Goal: Information Seeking & Learning: Find contact information

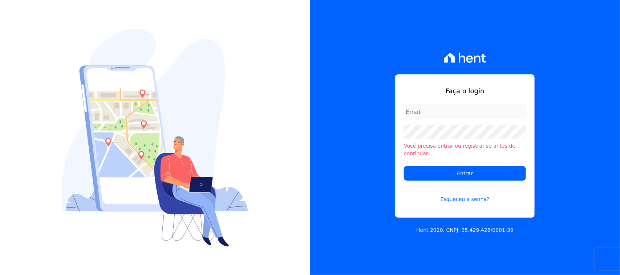
click at [451, 111] on input "email" at bounding box center [465, 112] width 122 height 15
type input "cobranca@construtorafarias.com.br"
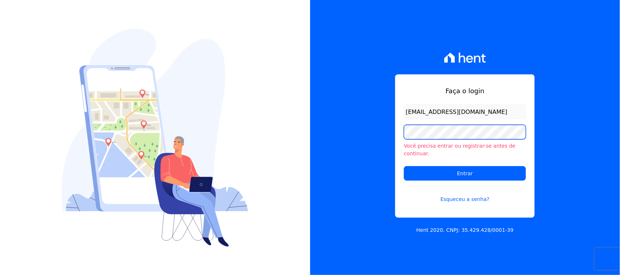
click at [404, 166] on input "Entrar" at bounding box center [465, 173] width 122 height 15
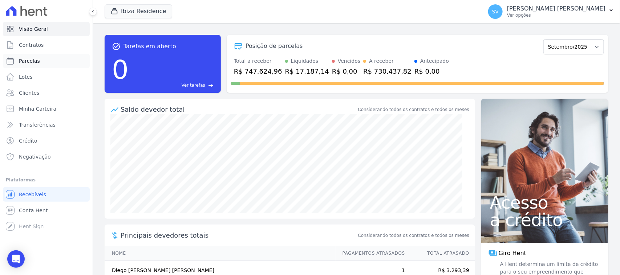
click at [55, 65] on link "Parcelas" at bounding box center [46, 61] width 87 height 15
select select
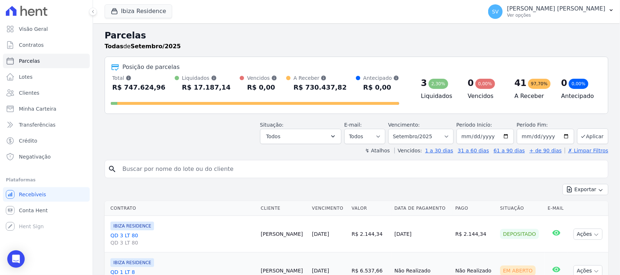
click at [211, 178] on div "search" at bounding box center [357, 169] width 504 height 18
click at [213, 169] on input "search" at bounding box center [361, 169] width 487 height 15
paste input "Bom dia! Aqui é a Anna, falo em nome da Construtora Farias. Identificamos que a…"
type input "Bom dia! Aqui é a Anna, falo em nome da Construtora Farias. Identificamos que a…"
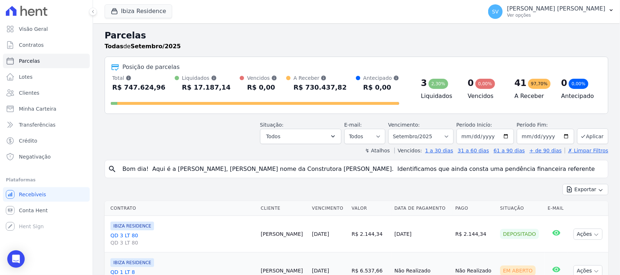
scroll to position [0, 1202]
click at [591, 169] on input "Bom dia! Aqui é a Anna, falo em nome da Construtora Farias. Identificamos que a…" at bounding box center [361, 169] width 487 height 15
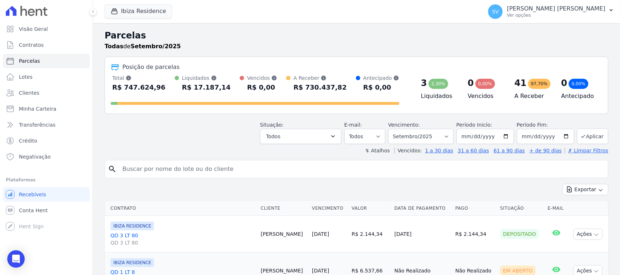
scroll to position [0, 0]
click at [60, 50] on link "Contratos" at bounding box center [46, 45] width 87 height 15
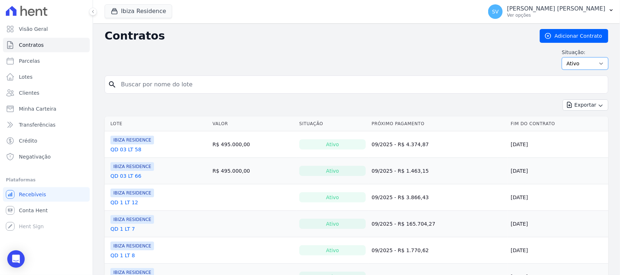
click at [566, 61] on select "Ativo Todos Pausado Distratado Rascunho Expirado Encerrado" at bounding box center [585, 63] width 47 height 12
click at [69, 92] on link "Clientes" at bounding box center [46, 93] width 87 height 15
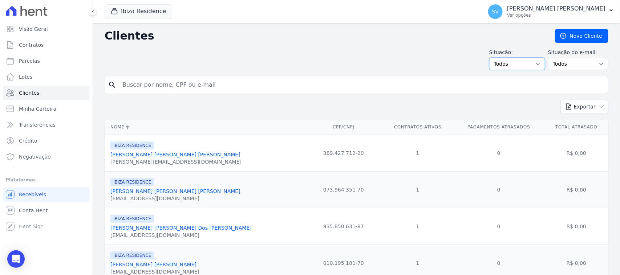
click at [507, 64] on select "Todos Adimplentes Inadimplentes" at bounding box center [518, 64] width 56 height 12
select select "overdue"
click at [491, 58] on select "Todos Adimplentes Inadimplentes" at bounding box center [518, 64] width 56 height 12
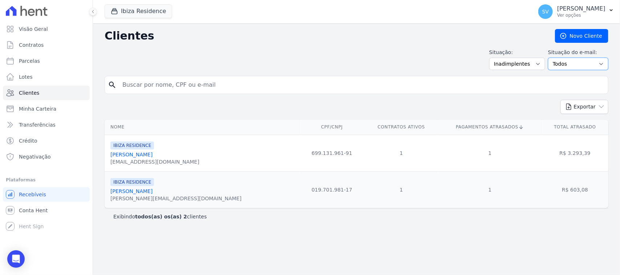
click at [569, 65] on select "Todos Confirmado Não confirmado" at bounding box center [578, 64] width 60 height 12
drag, startPoint x: 497, startPoint y: 27, endPoint x: 504, endPoint y: 45, distance: 19.3
click at [497, 28] on div "Clientes [GEOGRAPHIC_DATA] Situação: Todos Adimplentes Inadimplentes Situação d…" at bounding box center [356, 149] width 527 height 252
click at [150, 8] on button "Ibiza Residence" at bounding box center [139, 11] width 68 height 14
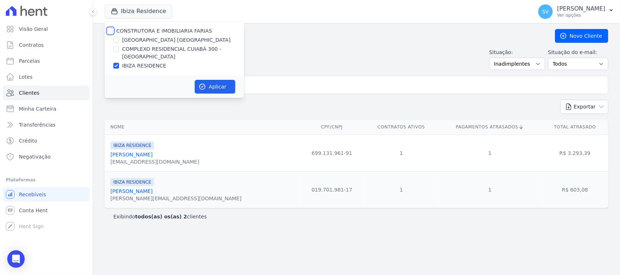
click at [111, 33] on input "CONSTRUTORA E IMOBILIARIA FARIAS" at bounding box center [111, 31] width 6 height 6
checkbox input "true"
click at [209, 89] on button "Aplicar" at bounding box center [215, 87] width 41 height 14
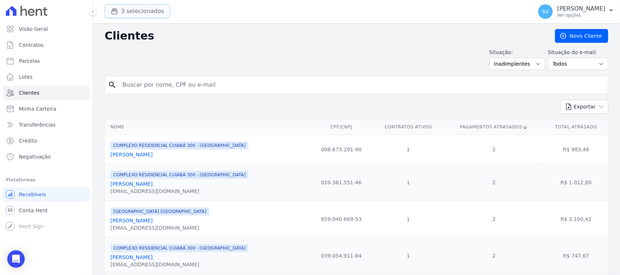
click at [126, 12] on button "3 selecionados" at bounding box center [138, 11] width 66 height 14
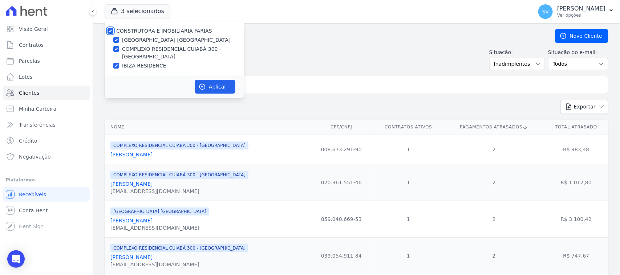
click at [108, 31] on input "CONSTRUTORA E IMOBILIARIA FARIAS" at bounding box center [111, 31] width 6 height 6
checkbox input "false"
click at [115, 67] on input "IBIZA RESIDENCE" at bounding box center [116, 66] width 6 height 6
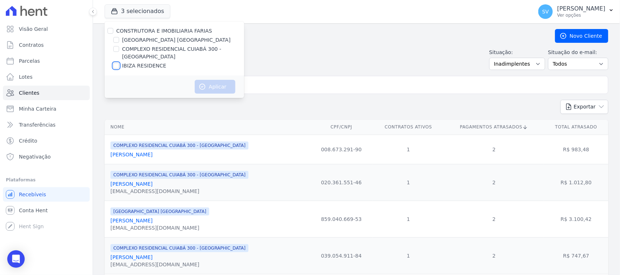
checkbox input "true"
click at [203, 90] on icon "button" at bounding box center [202, 86] width 7 height 7
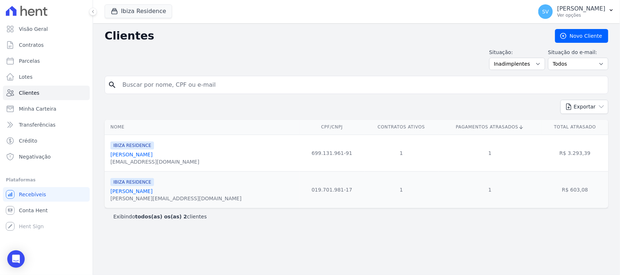
drag, startPoint x: 182, startPoint y: 157, endPoint x: 175, endPoint y: 157, distance: 7.3
click at [175, 157] on div "IBIZA RESIDENCE Diego Eduardo Correa Barreto decbarreto2015@gmail.com" at bounding box center [203, 153] width 186 height 25
click at [193, 176] on td "IBIZA RESIDENCE Felipe Junior Faoro Gasparrini felipe-junior_@hotmail.com" at bounding box center [202, 190] width 195 height 37
drag, startPoint x: 184, startPoint y: 193, endPoint x: 106, endPoint y: 192, distance: 77.1
click at [106, 192] on td "IBIZA RESIDENCE Felipe Junior Faoro Gasparrini felipe-junior_@hotmail.com" at bounding box center [202, 190] width 195 height 37
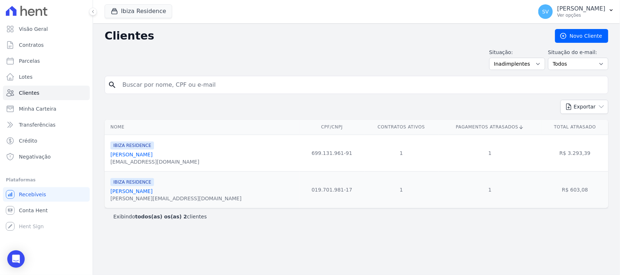
copy link "Felipe Junior Faoro Gasparrini"
drag, startPoint x: 188, startPoint y: 152, endPoint x: 108, endPoint y: 153, distance: 79.6
click at [108, 153] on td "IBIZA RESIDENCE Diego Eduardo Correa Barreto decbarreto2015@gmail.com" at bounding box center [202, 153] width 195 height 37
copy link "Diego Eduardo Correa Barreto"
drag, startPoint x: 146, startPoint y: 11, endPoint x: 131, endPoint y: 20, distance: 17.6
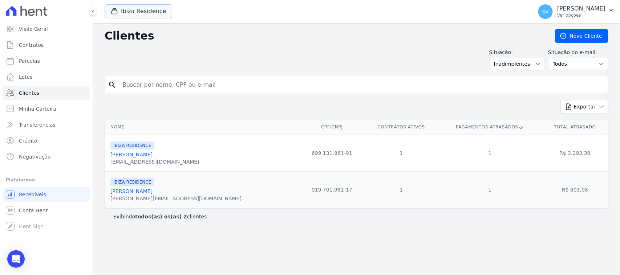
click at [146, 11] on button "Ibiza Residence" at bounding box center [139, 11] width 68 height 14
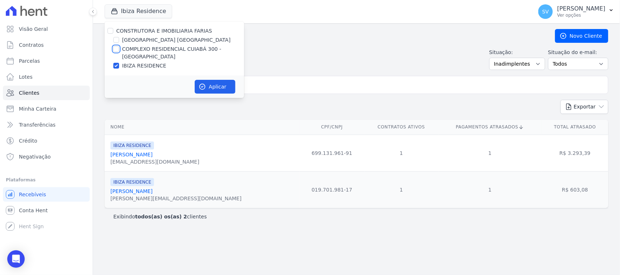
click at [116, 46] on input "COMPLEXO RESIDENCIAL CUIABÁ 300 - [PERSON_NAME]" at bounding box center [116, 49] width 6 height 6
checkbox input "true"
click at [117, 64] on input "IBIZA RESIDENCE" at bounding box center [116, 66] width 6 height 6
checkbox input "false"
click at [116, 37] on input "[GEOGRAPHIC_DATA] [GEOGRAPHIC_DATA]" at bounding box center [116, 40] width 6 height 6
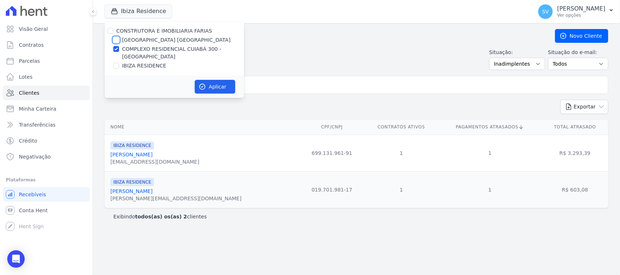
checkbox input "true"
drag, startPoint x: 113, startPoint y: 50, endPoint x: 117, endPoint y: 53, distance: 4.9
click at [113, 50] on input "COMPLEXO RESIDENCIAL CUIABÁ 300 - [PERSON_NAME]" at bounding box center [116, 49] width 6 height 6
checkbox input "false"
click at [207, 81] on button "Aplicar" at bounding box center [215, 87] width 41 height 14
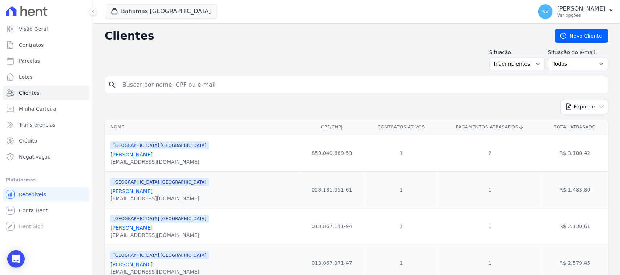
drag, startPoint x: 170, startPoint y: 157, endPoint x: 113, endPoint y: 157, distance: 56.7
click at [193, 157] on div "BAHAMAS EAST VILLAGE Jaison Fernando Iglesias jaisonfiglesias@gmail.com" at bounding box center [203, 153] width 186 height 25
drag, startPoint x: 175, startPoint y: 155, endPoint x: 111, endPoint y: 155, distance: 64.0
click at [111, 155] on div "BAHAMAS EAST VILLAGE Jaison Fernando Iglesias jaisonfiglesias@gmail.com" at bounding box center [203, 153] width 186 height 25
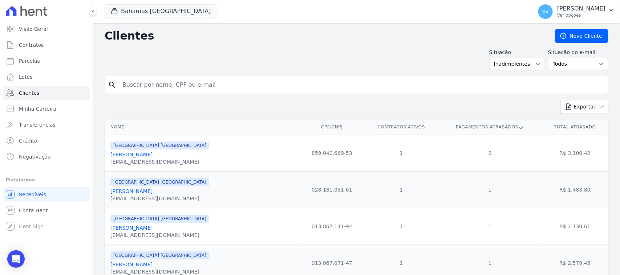
copy link "Jaison Fernando Iglesias"
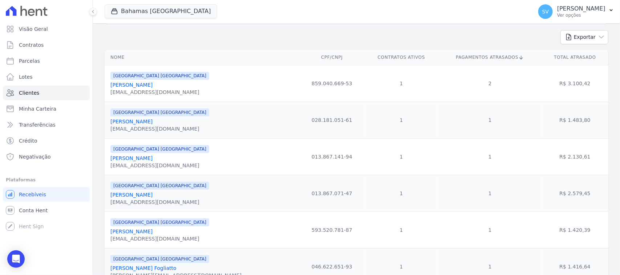
scroll to position [91, 0]
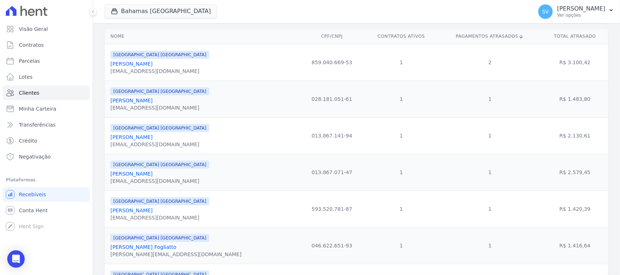
drag, startPoint x: 166, startPoint y: 137, endPoint x: 108, endPoint y: 136, distance: 58.9
click at [108, 136] on td "BAHAMAS EAST VILLAGE Barbara Leonor Bezerra barbaraleonor@gmail.com" at bounding box center [202, 135] width 195 height 37
copy link "Barbara Leonor Bezerra"
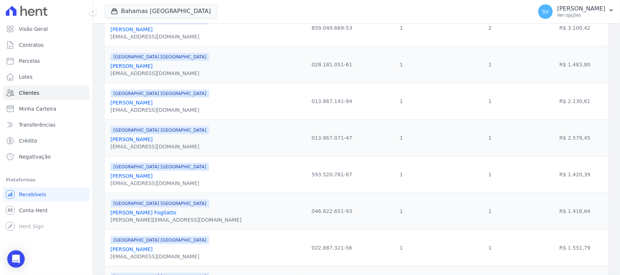
scroll to position [136, 0]
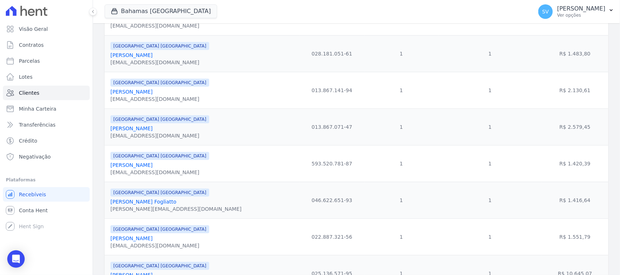
drag, startPoint x: 164, startPoint y: 129, endPoint x: 108, endPoint y: 130, distance: 56.0
click at [108, 129] on td "BAHAMAS EAST VILLAGE Bruna Leonor Bezerra brunaleonor@hotmail.com" at bounding box center [202, 127] width 195 height 37
copy link "Bruna Leonor Bezerra"
drag, startPoint x: 173, startPoint y: 166, endPoint x: 119, endPoint y: 172, distance: 54.1
click at [113, 168] on div "Carlindo Nunes Sobrinho" at bounding box center [159, 165] width 99 height 7
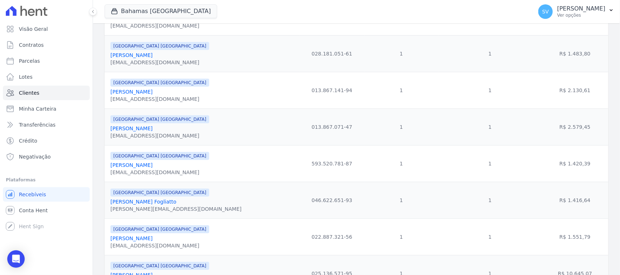
drag, startPoint x: 169, startPoint y: 206, endPoint x: 111, endPoint y: 202, distance: 58.3
click at [110, 204] on td "BAHAMAS EAST VILLAGE Francisco Bohrer Fogliatto francisco.bohrer@hotmail.com" at bounding box center [202, 200] width 195 height 37
copy link "Francisco Bohrer Fogliatto"
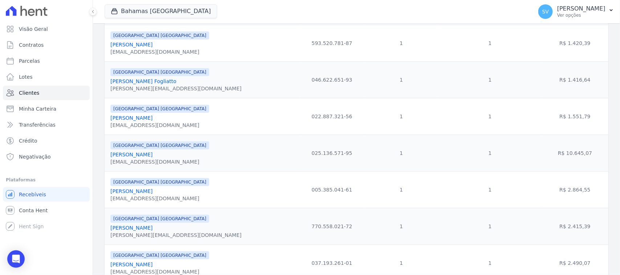
scroll to position [273, 0]
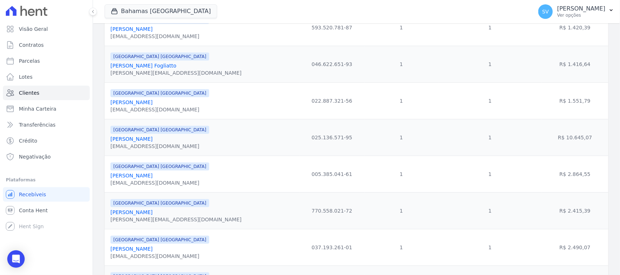
drag, startPoint x: 172, startPoint y: 105, endPoint x: 109, endPoint y: 108, distance: 62.2
click at [109, 108] on td "BAHAMAS EAST VILLAGE Gracielle Laynara Nunes gracielle.laynara@hotmail.com" at bounding box center [202, 101] width 195 height 37
copy link "Gracielle Laynara Nunes"
drag, startPoint x: 191, startPoint y: 142, endPoint x: 110, endPoint y: 141, distance: 81.1
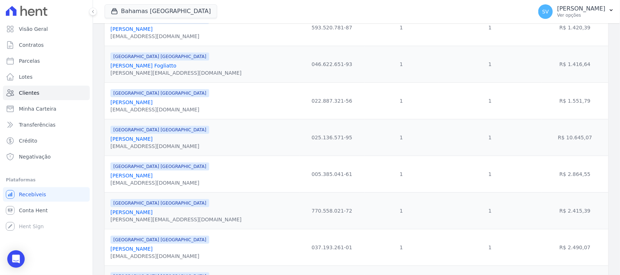
click at [110, 141] on td "BAHAMAS EAST VILLAGE Joao Caetano De Oliveira Padilha adrielleoms@gmail.com" at bounding box center [202, 137] width 195 height 37
copy link "Joao Caetano De Oliveira Padilha"
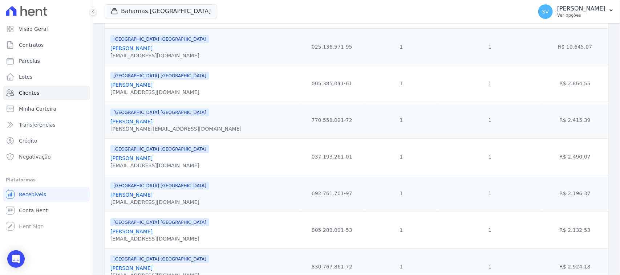
drag, startPoint x: 175, startPoint y: 86, endPoint x: 108, endPoint y: 88, distance: 67.3
click at [108, 88] on td "BAHAMAS EAST VILLAGE Jonny Moura Boaventura chellynhaalves@hotmail.com" at bounding box center [202, 83] width 195 height 37
copy link "Jonny Moura Boaventura"
drag, startPoint x: 160, startPoint y: 126, endPoint x: 110, endPoint y: 129, distance: 50.3
click at [110, 129] on td "BAHAMAS EAST VILLAGE Luis Roberto Dorileo luis_dorileo@hotmail.com" at bounding box center [202, 120] width 195 height 37
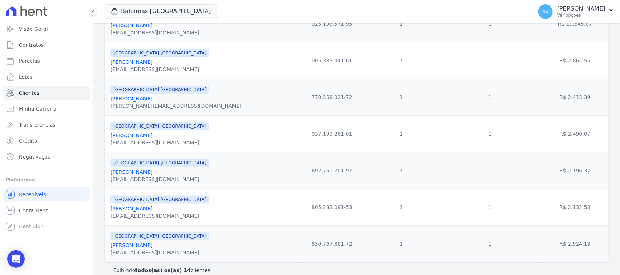
scroll to position [402, 0]
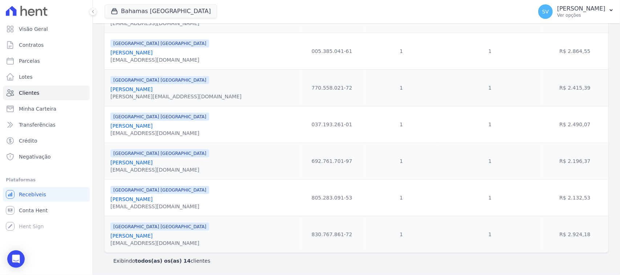
drag, startPoint x: 173, startPoint y: 122, endPoint x: 110, endPoint y: 121, distance: 63.6
click at [110, 121] on td "BAHAMAS EAST VILLAGE Odair De Arruda Da Silva odair.maninho939@gmail.com" at bounding box center [202, 124] width 195 height 37
drag, startPoint x: 181, startPoint y: 162, endPoint x: 110, endPoint y: 164, distance: 71.3
click at [110, 164] on td "BAHAMAS EAST VILLAGE Roseli Dos Santos Lourenco rosevirnelson@gmail.com" at bounding box center [202, 161] width 195 height 37
drag, startPoint x: 162, startPoint y: 198, endPoint x: 110, endPoint y: 202, distance: 52.1
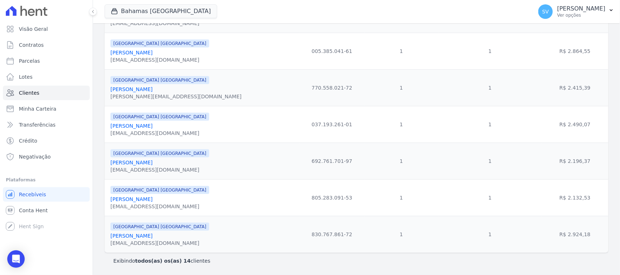
click at [110, 202] on td "BAHAMAS EAST VILLAGE Sergio Mitsuo Tamura Reiautopec@outlook.com" at bounding box center [202, 198] width 195 height 37
drag, startPoint x: 199, startPoint y: 236, endPoint x: 108, endPoint y: 237, distance: 91.2
click at [108, 237] on td "BAHAMAS EAST VILLAGE Terezinha Correia Ramalho Rodrigues teresacorreiaramalho@g…" at bounding box center [202, 234] width 195 height 37
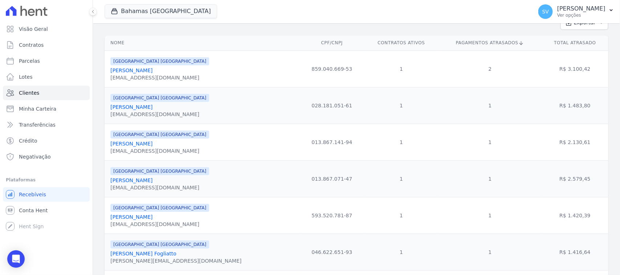
scroll to position [0, 0]
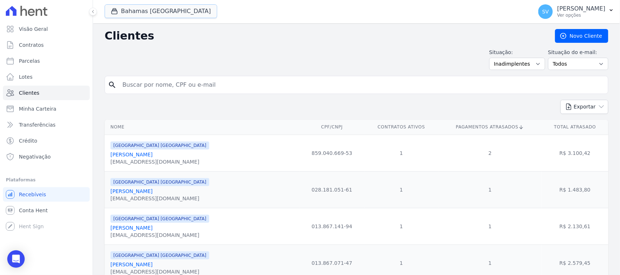
click at [152, 19] on div "Bahamas East Village CONSTRUTORA E IMOBILIARIA FARIAS BAHAMAS EAST VILLAGE COMP…" at bounding box center [317, 12] width 425 height 24
click at [151, 11] on button "Bahamas East Village" at bounding box center [161, 11] width 113 height 14
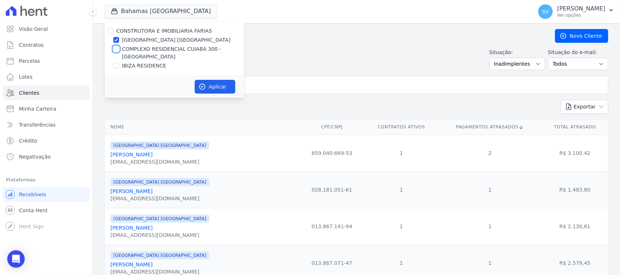
click at [116, 51] on input "COMPLEXO RESIDENCIAL CUIABÁ 300 - [PERSON_NAME]" at bounding box center [116, 49] width 6 height 6
checkbox input "true"
click at [117, 40] on input "[GEOGRAPHIC_DATA] [GEOGRAPHIC_DATA]" at bounding box center [116, 40] width 6 height 6
checkbox input "false"
click at [211, 85] on button "Aplicar" at bounding box center [215, 87] width 41 height 14
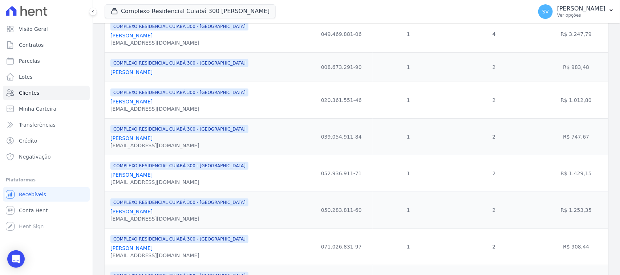
scroll to position [136, 0]
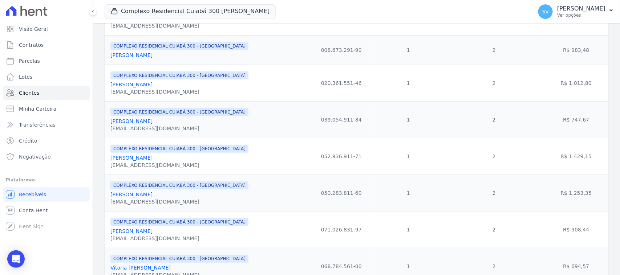
drag, startPoint x: 170, startPoint y: 122, endPoint x: 108, endPoint y: 126, distance: 62.3
click at [106, 125] on td "COMPLEXO RESIDENCIAL CUIABÁ 300 - JOÃO DE BARRO Jessica Ferreira De Morais jess…" at bounding box center [208, 119] width 206 height 37
drag, startPoint x: 175, startPoint y: 162, endPoint x: 109, endPoint y: 165, distance: 65.5
click at [109, 165] on td "COMPLEXO RESIDENCIAL CUIABÁ 300 - JOÃO DE BARRO Karina Lacerda De Oliveira kari…" at bounding box center [208, 156] width 206 height 37
drag, startPoint x: 105, startPoint y: 158, endPoint x: 212, endPoint y: 167, distance: 107.2
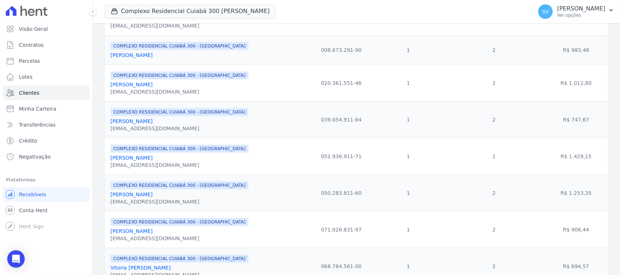
click at [236, 169] on div "COMPLEXO RESIDENCIAL CUIABÁ 300 - JOÃO DE BARRO Karina Lacerda De Oliveira kari…" at bounding box center [208, 156] width 197 height 25
drag, startPoint x: 279, startPoint y: 181, endPoint x: 274, endPoint y: 181, distance: 4.7
click at [279, 181] on td "COMPLEXO RESIDENCIAL CUIABÁ 300 - JOÃO DE BARRO Rafael Santana Nonaka rafael.no…" at bounding box center [208, 193] width 206 height 37
drag, startPoint x: 106, startPoint y: 159, endPoint x: 173, endPoint y: 162, distance: 66.9
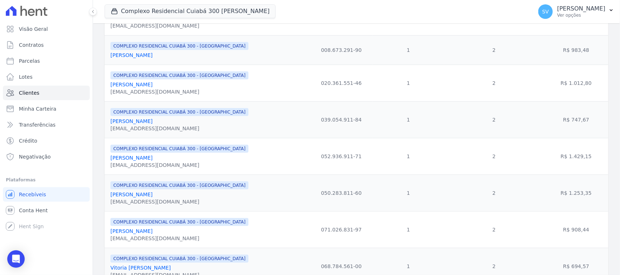
click at [173, 162] on td "COMPLEXO RESIDENCIAL CUIABÁ 300 - JOÃO DE BARRO Karina Lacerda De Oliveira kari…" at bounding box center [208, 156] width 206 height 37
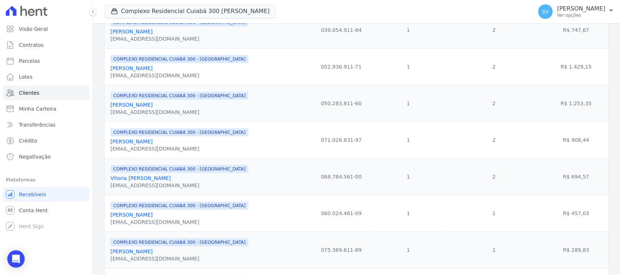
scroll to position [227, 0]
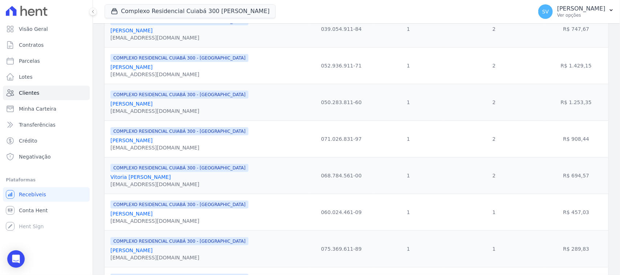
drag, startPoint x: 164, startPoint y: 142, endPoint x: 109, endPoint y: 145, distance: 55.0
click at [108, 145] on td "COMPLEXO RESIDENCIAL CUIABÁ 300 - JOÃO DE BARRO Rennan Fialho Ferreira rennanfi…" at bounding box center [208, 139] width 206 height 37
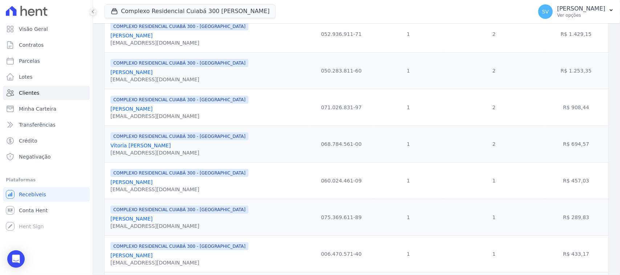
scroll to position [318, 0]
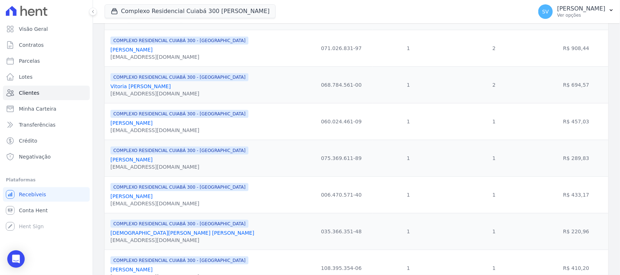
drag, startPoint x: 193, startPoint y: 91, endPoint x: 111, endPoint y: 89, distance: 82.5
click at [111, 89] on div "Vitoria Caroline Da Silva Gasparetto" at bounding box center [179, 86] width 138 height 7
drag, startPoint x: 161, startPoint y: 126, endPoint x: 111, endPoint y: 126, distance: 49.8
click at [111, 126] on div "Alex Francisco Ribeiro" at bounding box center [179, 123] width 138 height 7
drag, startPoint x: 166, startPoint y: 165, endPoint x: 106, endPoint y: 162, distance: 60.1
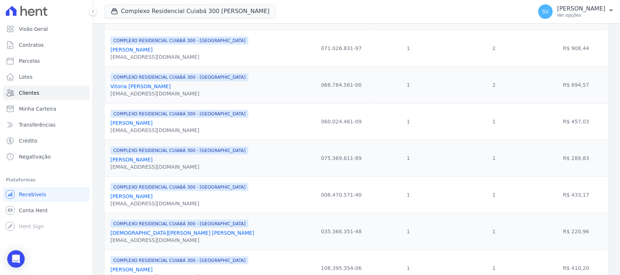
click at [106, 162] on td "COMPLEXO RESIDENCIAL CUIABÁ 300 - JOÃO DE BARRO Augusto Soares Duarte ag4042078…" at bounding box center [208, 158] width 206 height 37
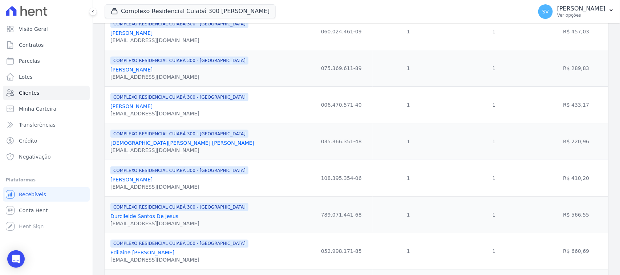
scroll to position [409, 0]
drag, startPoint x: 181, startPoint y: 113, endPoint x: 174, endPoint y: 113, distance: 6.9
click at [174, 109] on div "Bruna Mascarenhas De Souza" at bounding box center [179, 105] width 138 height 7
drag, startPoint x: 219, startPoint y: 148, endPoint x: 111, endPoint y: 145, distance: 108.0
click at [110, 145] on td "COMPLEXO RESIDENCIAL CUIABÁ 300 - JOÃO DE BARRO Cristiane De Oliveira Bessa Dos…" at bounding box center [208, 140] width 206 height 37
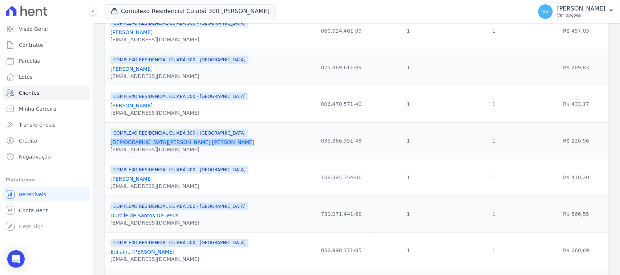
drag, startPoint x: 168, startPoint y: 184, endPoint x: 104, endPoint y: 186, distance: 63.6
click at [105, 186] on td "COMPLEXO RESIDENCIAL CUIABÁ 300 - JOÃO DE BARRO David Dantas Da Silva daviddant…" at bounding box center [208, 177] width 206 height 37
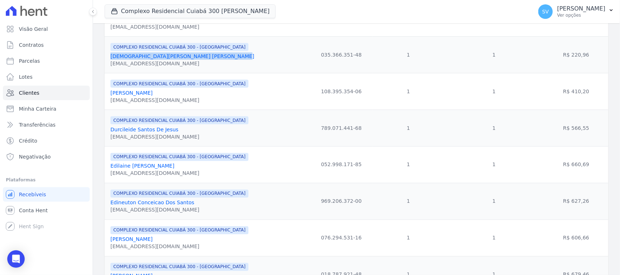
scroll to position [500, 0]
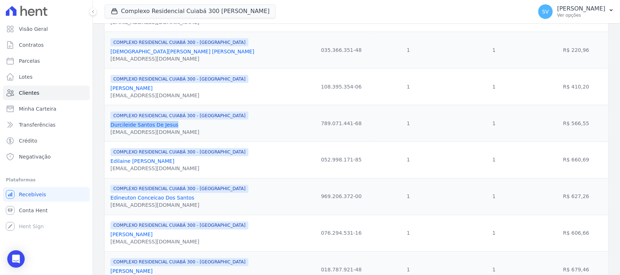
drag, startPoint x: 174, startPoint y: 132, endPoint x: 118, endPoint y: 129, distance: 56.4
click at [108, 133] on td "COMPLEXO RESIDENCIAL CUIABÁ 300 - JOÃO DE BARRO Durcileide Santos De Jesus durc…" at bounding box center [208, 123] width 206 height 37
drag, startPoint x: 202, startPoint y: 173, endPoint x: 103, endPoint y: 162, distance: 99.9
click at [106, 167] on td "COMPLEXO RESIDENCIAL CUIABÁ 300 - JOÃO DE BARRO Edilaine Nascimento Da Silva De…" at bounding box center [208, 160] width 206 height 37
drag, startPoint x: 100, startPoint y: 160, endPoint x: 103, endPoint y: 157, distance: 4.1
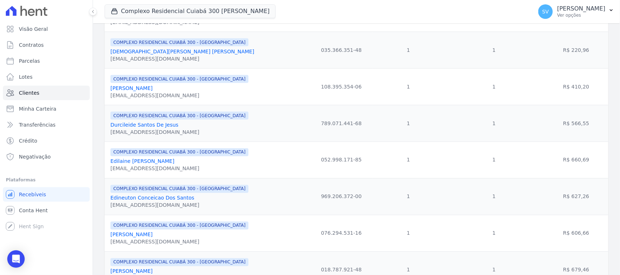
click at [100, 159] on div "Nome CPF/CNPJ Contratos Ativos Pagamentos Atrasados Total Atrasado COMPLEXO RES…" at bounding box center [356, 83] width 527 height 932
drag, startPoint x: 109, startPoint y: 166, endPoint x: 197, endPoint y: 168, distance: 87.6
click at [201, 170] on td "COMPLEXO RESIDENCIAL CUIABÁ 300 - JOÃO DE BARRO Edilaine Nascimento Da Silva De…" at bounding box center [208, 160] width 206 height 37
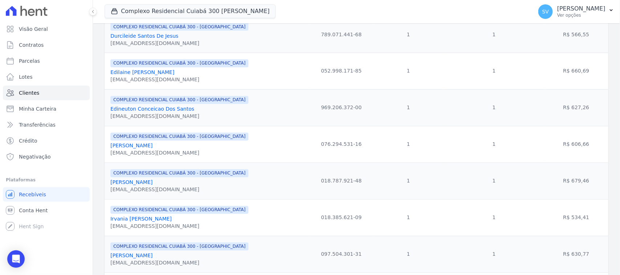
scroll to position [591, 0]
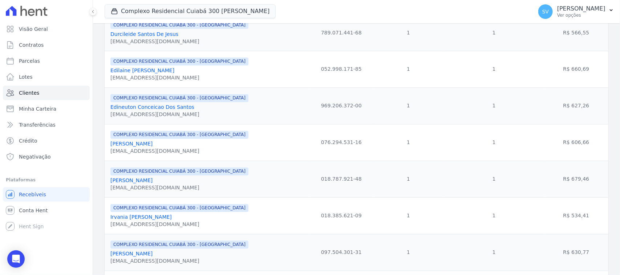
drag, startPoint x: 174, startPoint y: 189, endPoint x: 110, endPoint y: 185, distance: 64.1
click at [109, 185] on td "COMPLEXO RESIDENCIAL CUIABÁ 300 - JOÃO DE BARRO Gabriel Rodrigues Costa gabriel…" at bounding box center [208, 179] width 206 height 37
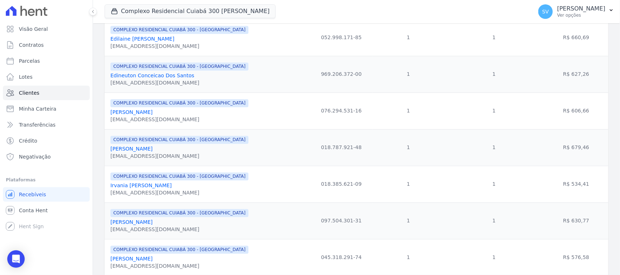
scroll to position [636, 0]
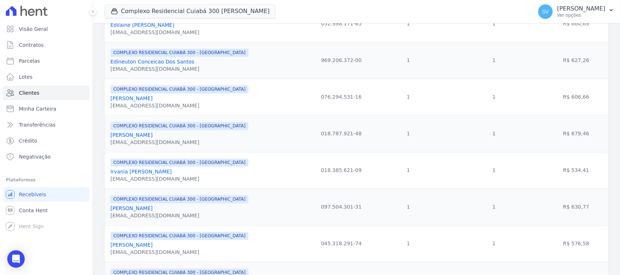
drag, startPoint x: 178, startPoint y: 182, endPoint x: 110, endPoint y: 178, distance: 68.8
click at [110, 178] on td "COMPLEXO RESIDENCIAL CUIABÁ 300 - JOÃO DE BARRO Irvania Patricia De Arruda irva…" at bounding box center [208, 170] width 206 height 37
drag, startPoint x: 186, startPoint y: 217, endPoint x: 114, endPoint y: 219, distance: 72.0
click at [111, 213] on div "Janiele Tamara Mamore Da Silva" at bounding box center [179, 208] width 138 height 7
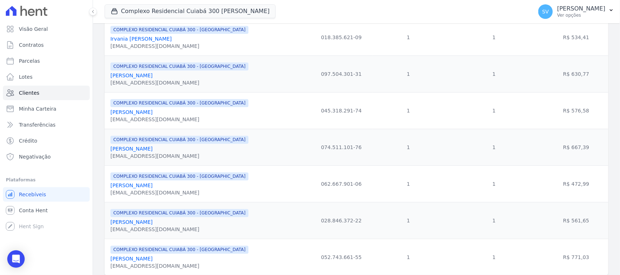
scroll to position [772, 0]
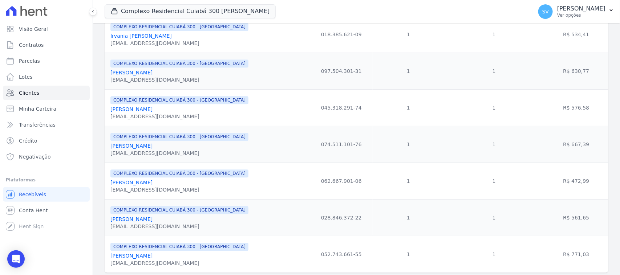
drag, startPoint x: 168, startPoint y: 122, endPoint x: 106, endPoint y: 118, distance: 61.9
click at [106, 118] on td "COMPLEXO RESIDENCIAL CUIABÁ 300 - JOÃO DE BARRO Jean Carlos Silva Araujo jeanzi…" at bounding box center [208, 107] width 206 height 37
drag, startPoint x: 197, startPoint y: 157, endPoint x: 102, endPoint y: 155, distance: 94.1
click at [214, 120] on div "jeanzinho1221@gmail.com" at bounding box center [179, 116] width 138 height 7
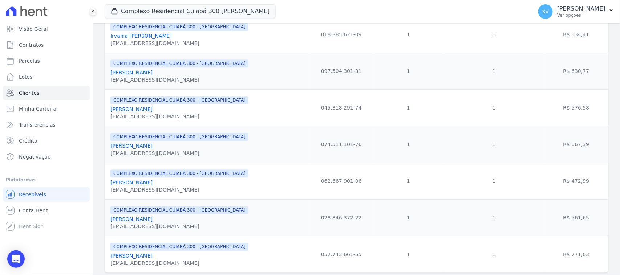
drag, startPoint x: 197, startPoint y: 157, endPoint x: 111, endPoint y: 154, distance: 86.2
click at [111, 150] on div "Joao Fernando De Almeida Lopes" at bounding box center [179, 145] width 138 height 7
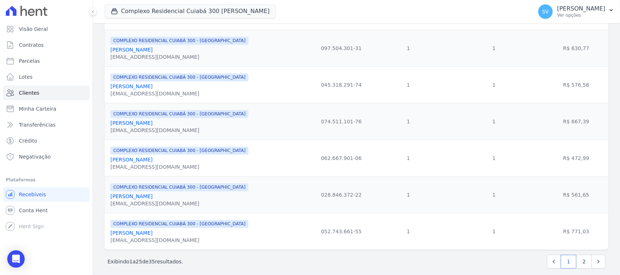
scroll to position [813, 0]
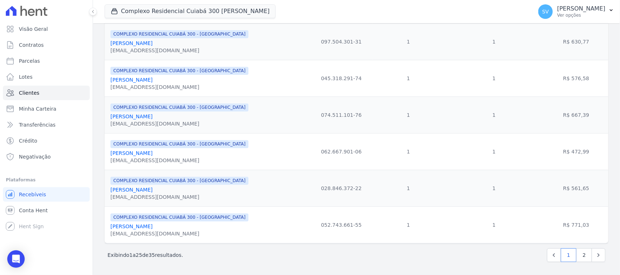
drag, startPoint x: 169, startPoint y: 187, endPoint x: 106, endPoint y: 186, distance: 63.3
click at [106, 186] on td "COMPLEXO RESIDENCIAL CUIABÁ 300 - JOÃO DE BARRO Juliane Trindade Duarte trindad…" at bounding box center [208, 188] width 206 height 37
drag, startPoint x: 200, startPoint y: 226, endPoint x: 109, endPoint y: 228, distance: 90.9
click at [109, 228] on td "COMPLEXO RESIDENCIAL CUIABÁ 300 - JOÃO DE BARRO Karollyne Palloma Almeida De Mo…" at bounding box center [208, 225] width 206 height 37
click at [577, 259] on link "2" at bounding box center [585, 256] width 16 height 14
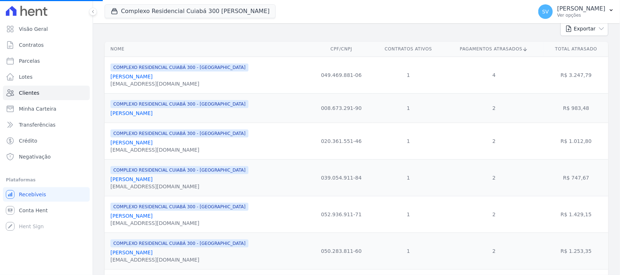
scroll to position [0, 0]
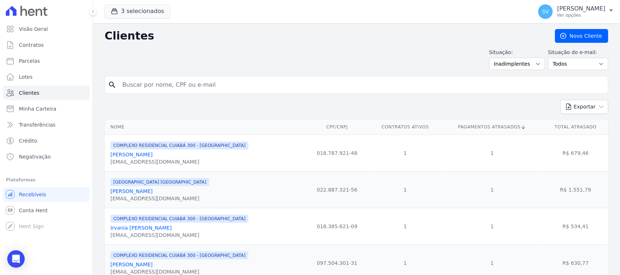
drag, startPoint x: 168, startPoint y: 156, endPoint x: 109, endPoint y: 155, distance: 58.2
click at [109, 155] on td "COMPLEXO RESIDENCIAL CUIABÁ 300 - JOÃO DE BARRO Gabriel Rodrigues Costa gabriel…" at bounding box center [205, 153] width 201 height 37
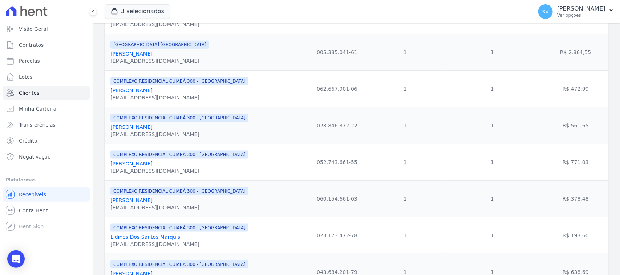
scroll to position [409, 0]
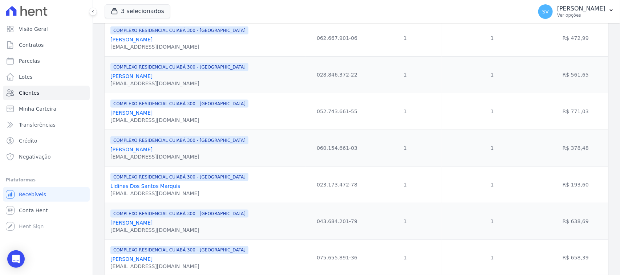
drag, startPoint x: 167, startPoint y: 81, endPoint x: 106, endPoint y: 81, distance: 61.1
click at [106, 79] on td "COMPLEXO RESIDENCIAL CUIABÁ 300 - JOÃO DE BARRO Juliane Trindade Duarte trindad…" at bounding box center [205, 74] width 201 height 37
drag, startPoint x: 208, startPoint y: 150, endPoint x: 187, endPoint y: 149, distance: 20.4
click at [187, 149] on div "COMPLEXO RESIDENCIAL CUIABÁ 300 - JOÃO DE BARRO Larissa De Fatima Goncalves De …" at bounding box center [179, 148] width 138 height 25
click at [209, 153] on div "Larissa De Fatima Goncalves De Castro" at bounding box center [179, 149] width 138 height 7
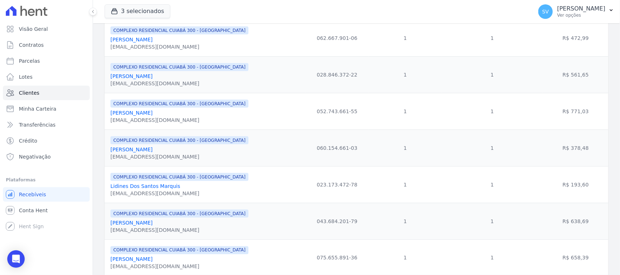
drag, startPoint x: 212, startPoint y: 159, endPoint x: 220, endPoint y: 165, distance: 10.3
click at [213, 160] on div "COMPLEXO RESIDENCIAL CUIABÁ 300 - JOÃO DE BARRO Larissa De Fatima Goncalves De …" at bounding box center [179, 148] width 138 height 25
click at [232, 161] on div "COMPLEXO RESIDENCIAL CUIABÁ 300 - JOÃO DE BARRO Larissa De Fatima Goncalves De …" at bounding box center [206, 148] width 192 height 25
drag, startPoint x: 212, startPoint y: 156, endPoint x: 107, endPoint y: 159, distance: 104.4
click at [107, 158] on td "COMPLEXO RESIDENCIAL CUIABÁ 300 - JOÃO DE BARRO Larissa De Fatima Goncalves De …" at bounding box center [205, 148] width 201 height 37
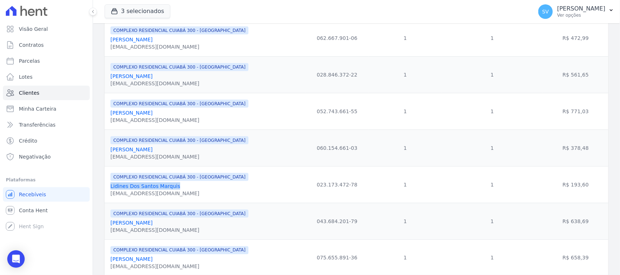
drag, startPoint x: 177, startPoint y: 192, endPoint x: 110, endPoint y: 192, distance: 66.9
click at [110, 192] on td "COMPLEXO RESIDENCIAL CUIABÁ 300 - JOÃO DE BARRO Lidines Dos Santos Marquis lidi…" at bounding box center [205, 184] width 201 height 37
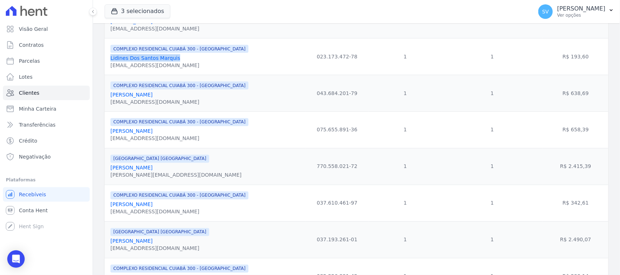
scroll to position [545, 0]
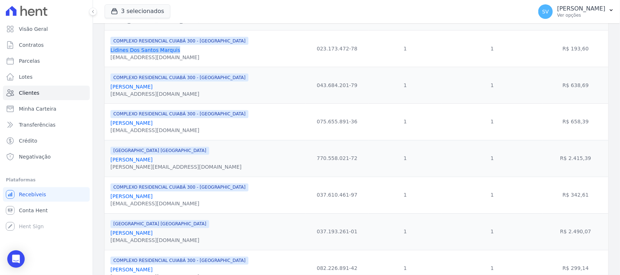
drag, startPoint x: 172, startPoint y: 93, endPoint x: 106, endPoint y: 92, distance: 66.2
click at [106, 92] on td "COMPLEXO RESIDENCIAL CUIABÁ 300 - JOÃO DE BARRO Lucas Luiz De Lima Costa lucas.…" at bounding box center [205, 85] width 201 height 37
drag, startPoint x: 171, startPoint y: 129, endPoint x: 105, endPoint y: 133, distance: 65.9
click at [105, 133] on td "COMPLEXO RESIDENCIAL CUIABÁ 300 - JOÃO DE BARRO Luis Augusto Costa Ruis luisaug…" at bounding box center [205, 122] width 201 height 37
drag, startPoint x: 162, startPoint y: 166, endPoint x: 108, endPoint y: 168, distance: 54.5
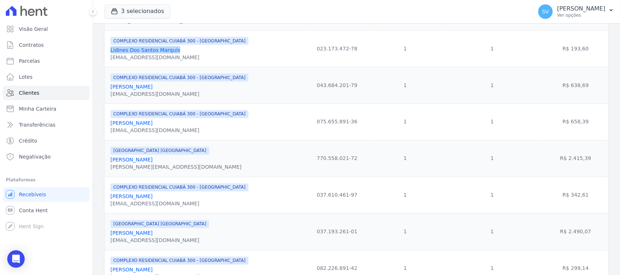
click at [108, 168] on td "BAHAMAS EAST VILLAGE Luis Roberto Dorileo luis_dorileo@hotmail.com" at bounding box center [205, 158] width 201 height 37
drag, startPoint x: 195, startPoint y: 206, endPoint x: 106, endPoint y: 206, distance: 88.7
click at [106, 206] on td "COMPLEXO RESIDENCIAL CUIABÁ 300 - JOÃO DE BARRO Max Willian Souza Mascarenha ma…" at bounding box center [205, 195] width 201 height 37
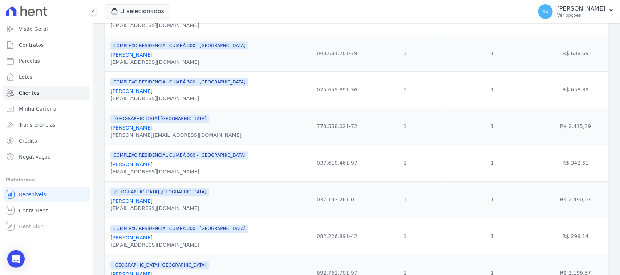
scroll to position [636, 0]
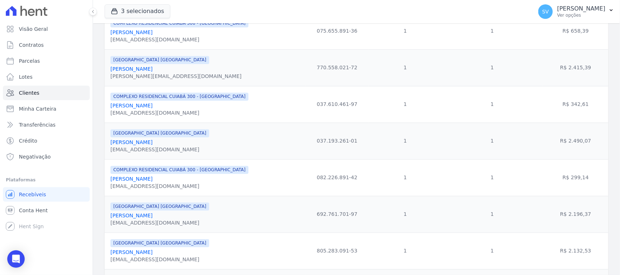
drag, startPoint x: 171, startPoint y: 149, endPoint x: 109, endPoint y: 154, distance: 62.0
click at [108, 153] on td "BAHAMAS EAST VILLAGE Odair De Arruda Da Silva odair.maninho939@gmail.com" at bounding box center [205, 141] width 201 height 37
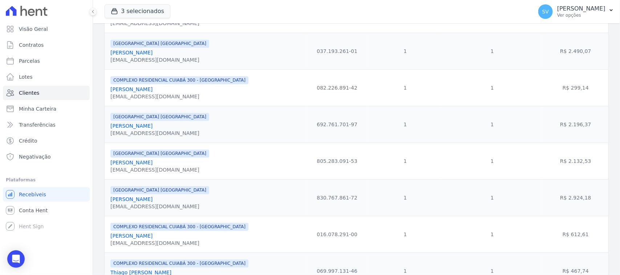
scroll to position [727, 0]
drag, startPoint x: 166, startPoint y: 95, endPoint x: 109, endPoint y: 100, distance: 56.9
click at [109, 99] on td "COMPLEXO RESIDENCIAL CUIABÁ 300 - JOÃO DE BARRO Paulo Oscar Brukmann pbrukmann@…" at bounding box center [205, 87] width 201 height 37
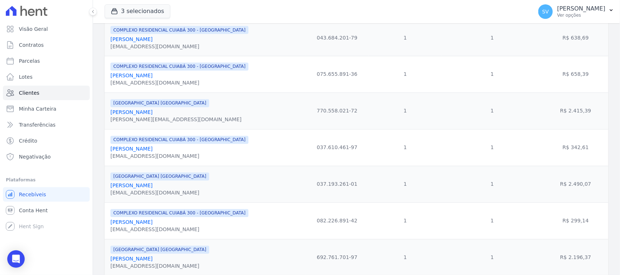
scroll to position [500, 0]
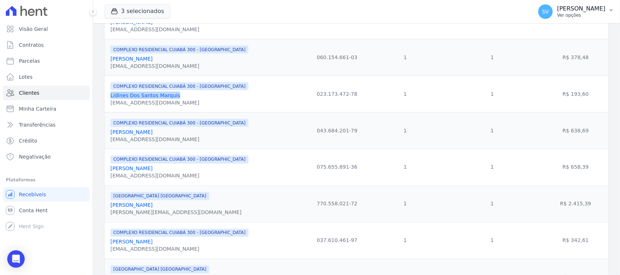
click at [558, 13] on p "Ver opções" at bounding box center [582, 15] width 48 height 6
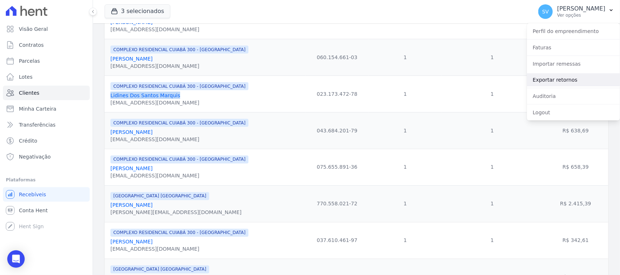
click at [555, 79] on link "Exportar retornos" at bounding box center [573, 79] width 93 height 13
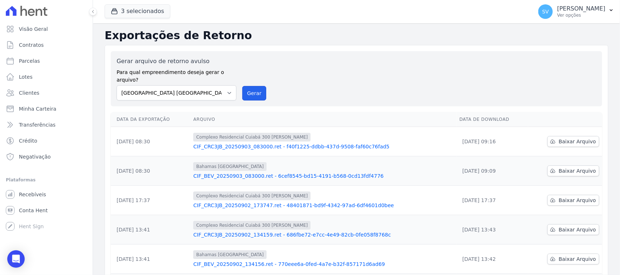
drag, startPoint x: 250, startPoint y: 83, endPoint x: 337, endPoint y: 67, distance: 88.7
click at [250, 86] on button "Gerar" at bounding box center [254, 93] width 24 height 15
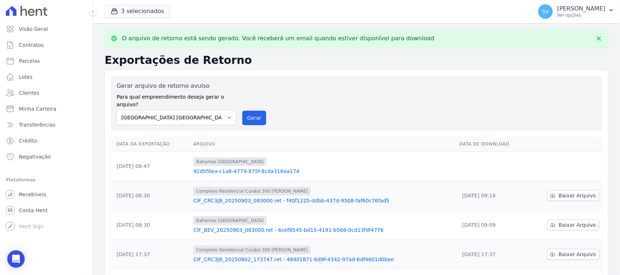
click at [475, 158] on td at bounding box center [493, 166] width 72 height 29
click at [546, 152] on td at bounding box center [565, 166] width 74 height 29
click at [217, 115] on select "BAHAMAS EAST VILLAGE COMPLEXO RESIDENCIAL CUIABÁ 300 - JOÃO DE BARRO IBIZA RESI…" at bounding box center [177, 117] width 120 height 15
select select "a999329b-d322-46c5-b2df-9163b092fb9b"
click at [117, 110] on select "BAHAMAS EAST VILLAGE COMPLEXO RESIDENCIAL CUIABÁ 300 - JOÃO DE BARRO IBIZA RESI…" at bounding box center [177, 117] width 120 height 15
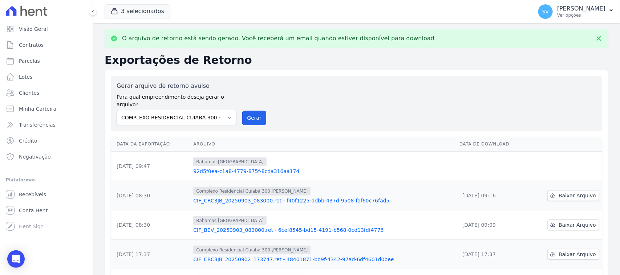
drag, startPoint x: 246, startPoint y: 107, endPoint x: 338, endPoint y: 68, distance: 100.8
click at [246, 111] on button "Gerar" at bounding box center [254, 118] width 24 height 15
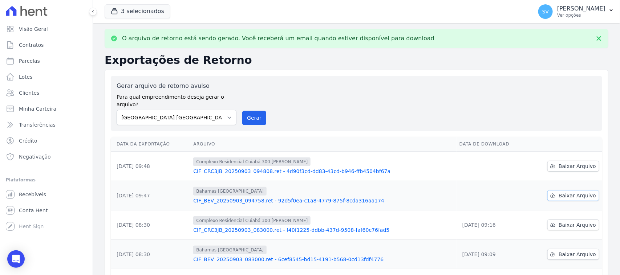
click at [552, 194] on icon at bounding box center [553, 196] width 5 height 4
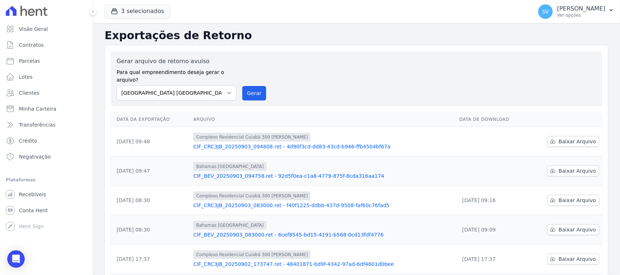
drag, startPoint x: 175, startPoint y: 39, endPoint x: 233, endPoint y: 43, distance: 57.6
click at [230, 41] on h2 "Exportações de Retorno" at bounding box center [357, 35] width 504 height 13
click at [285, 77] on div "Gerar arquivo de retorno avulso Para qual empreendimento deseja gerar o arquivo…" at bounding box center [357, 79] width 480 height 44
drag, startPoint x: 371, startPoint y: 173, endPoint x: 217, endPoint y: 164, distance: 154.0
click at [217, 164] on td "Bahamas East Village CIF_BEV_20250903_094758.ret - 92d5f0ea-c1a8-4779-875f-8cda…" at bounding box center [323, 171] width 266 height 29
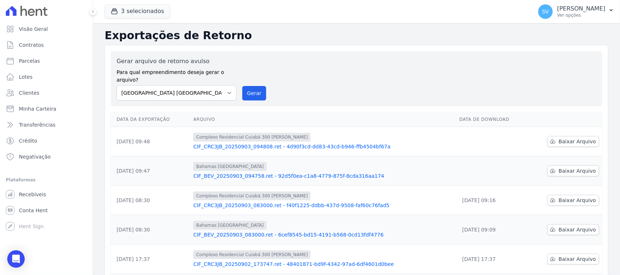
click at [342, 68] on div "Gerar arquivo de retorno avulso Para qual empreendimento deseja gerar o arquivo…" at bounding box center [357, 79] width 480 height 44
click at [558, 12] on p "[PERSON_NAME] [PERSON_NAME]" at bounding box center [582, 8] width 48 height 7
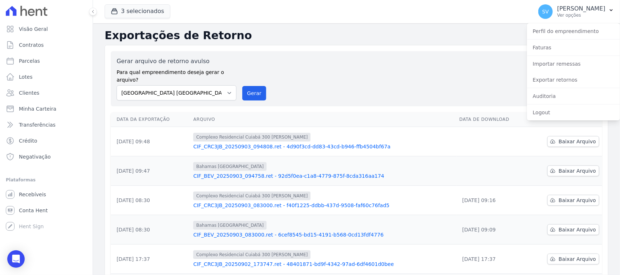
click at [464, 79] on div "Gerar arquivo de retorno avulso Para qual empreendimento deseja gerar o arquivo…" at bounding box center [357, 79] width 480 height 44
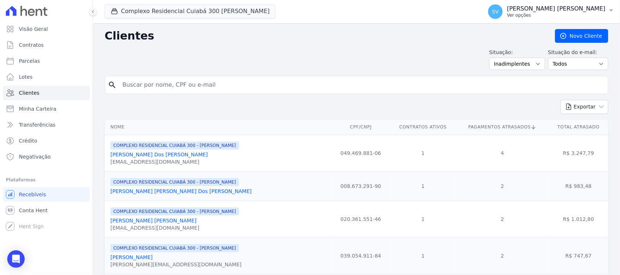
click at [561, 5] on p "[PERSON_NAME]" at bounding box center [556, 8] width 98 height 7
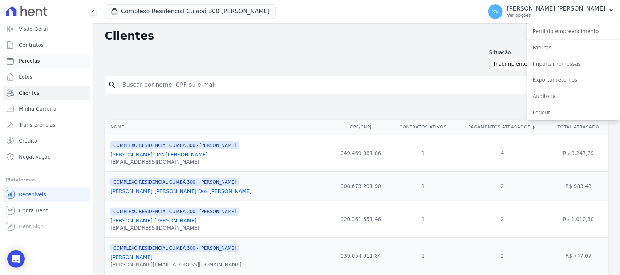
click at [42, 54] on link "Parcelas" at bounding box center [46, 61] width 87 height 15
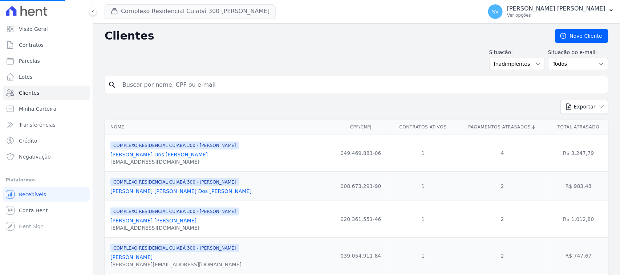
select select
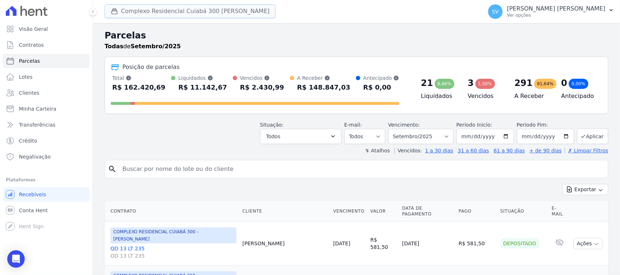
click at [123, 6] on button "Complexo Residencial Cuiabá 300 João De Barro" at bounding box center [190, 11] width 171 height 14
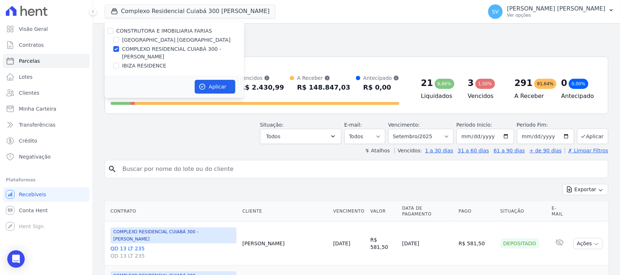
click at [109, 27] on div "CONSTRUTORA E IMOBILIARIA FARIAS BAHAMAS EAST VILLAGE COMPLEXO RESIDENCIAL CUIA…" at bounding box center [175, 48] width 140 height 54
click at [110, 30] on input "CONSTRUTORA E IMOBILIARIA FARIAS" at bounding box center [111, 31] width 6 height 6
checkbox input "true"
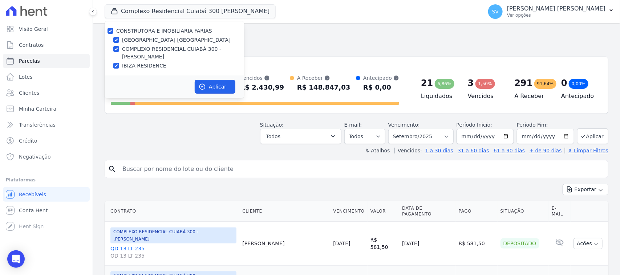
drag, startPoint x: 232, startPoint y: 90, endPoint x: 221, endPoint y: 120, distance: 32.5
click at [231, 90] on button "Aplicar" at bounding box center [215, 87] width 41 height 14
click at [206, 168] on input "search" at bounding box center [361, 169] width 487 height 15
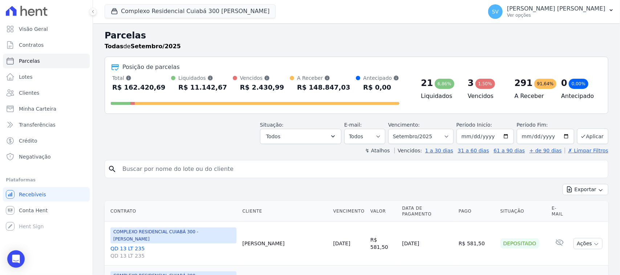
select select
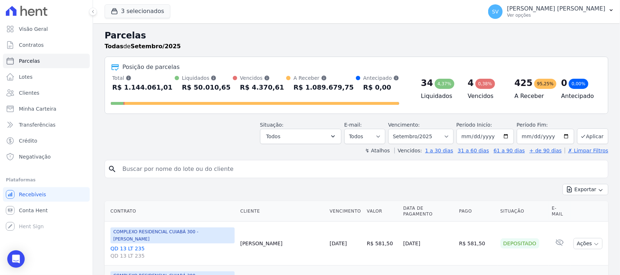
click at [206, 163] on input "search" at bounding box center [361, 169] width 487 height 15
type input "[PERSON_NAME]"
select select
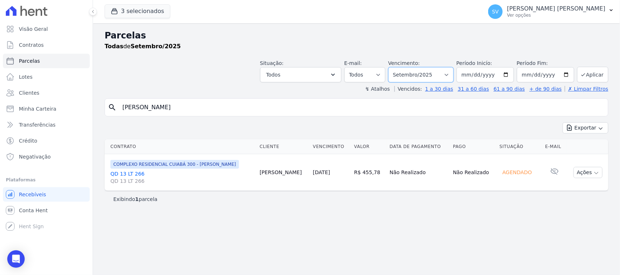
click at [451, 72] on select "Filtrar por período ──────── Todos os meses Outubro/2022 Novembro/2022 Dezembro…" at bounding box center [421, 74] width 65 height 15
select select "08/2025"
click at [398, 67] on select "Filtrar por período ──────── Todos os meses Outubro/2022 Novembro/2022 Dezembro…" at bounding box center [421, 74] width 65 height 15
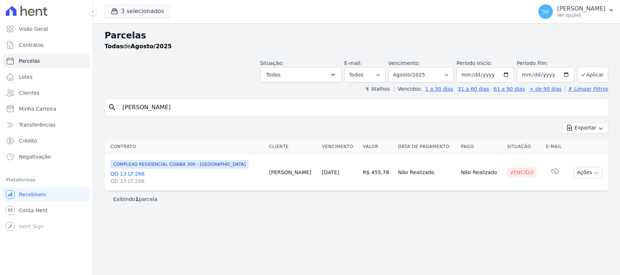
select select
click at [585, 173] on button "Ações" at bounding box center [588, 172] width 29 height 11
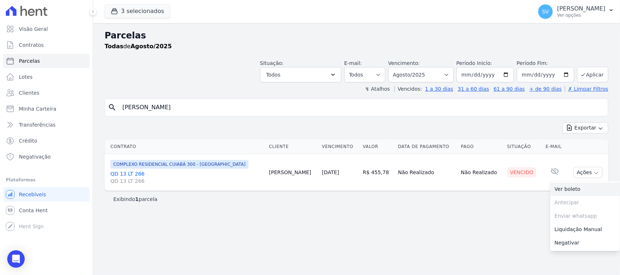
click at [584, 189] on link "Ver boleto" at bounding box center [586, 189] width 70 height 13
click at [421, 75] on select "[GEOGRAPHIC_DATA] por período ──────── Todos os meses Outubro/2022 Novembro/202…" at bounding box center [421, 74] width 65 height 15
select select "07/2025"
click at [398, 67] on select "[GEOGRAPHIC_DATA] por período ──────── Todos os meses Outubro/2022 Novembro/202…" at bounding box center [421, 74] width 65 height 15
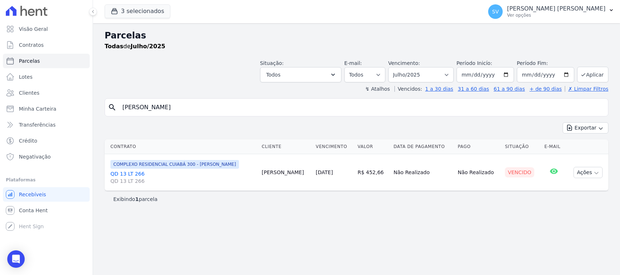
select select
click at [582, 173] on button "Ações" at bounding box center [588, 172] width 29 height 11
click at [571, 188] on link "Ver boleto" at bounding box center [586, 189] width 70 height 13
